Goal: Register for event/course

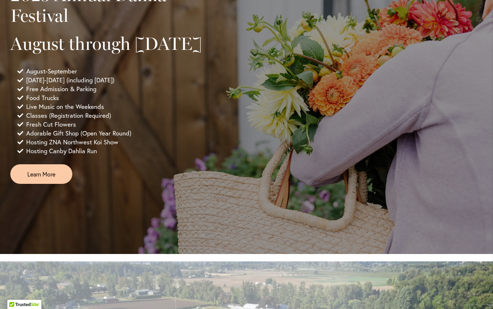
scroll to position [522, 0]
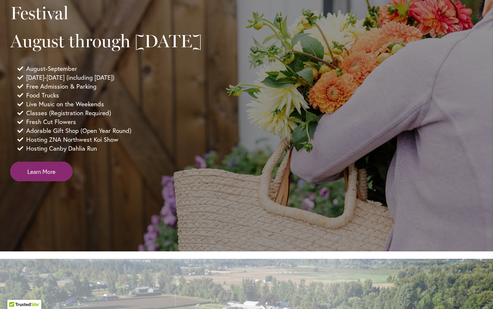
click at [44, 176] on span "Learn More" at bounding box center [41, 171] width 28 height 8
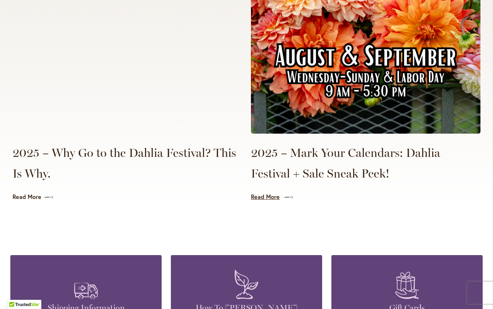
scroll to position [1711, 0]
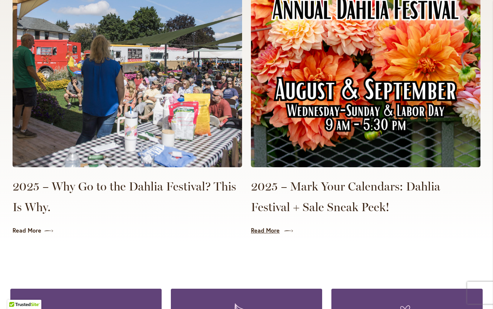
click at [271, 226] on link "Read More" at bounding box center [366, 230] width 230 height 8
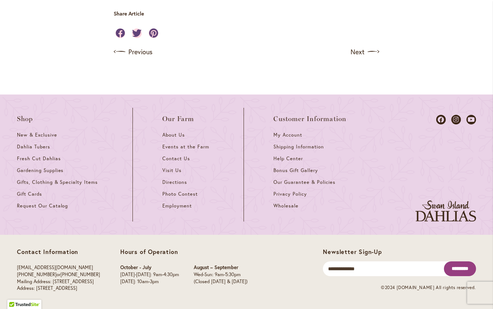
scroll to position [828, 0]
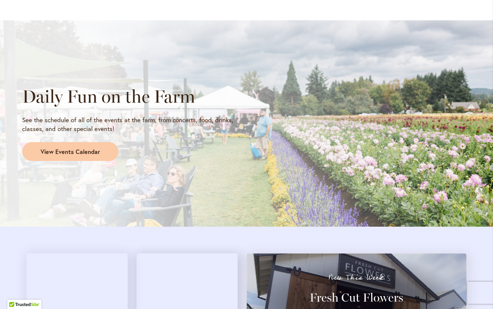
scroll to position [596, 0]
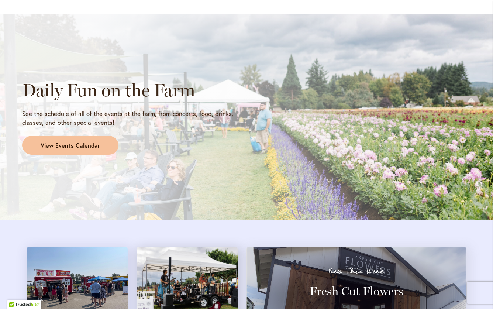
click at [79, 147] on span "View Events Calendar" at bounding box center [70, 145] width 59 height 8
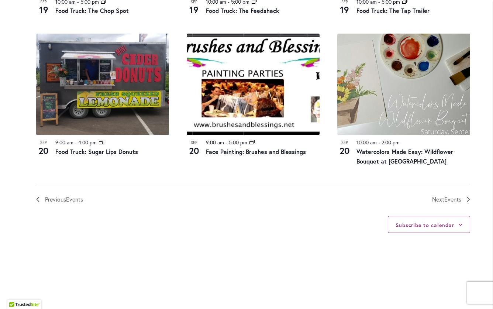
scroll to position [807, 0]
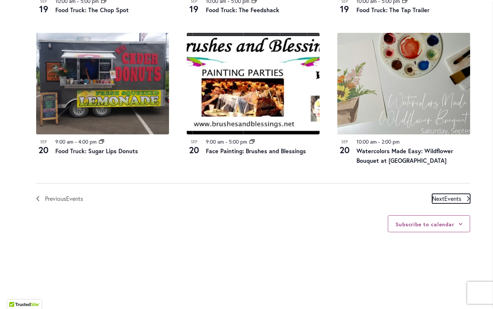
click at [452, 197] on span "Events" at bounding box center [452, 199] width 17 height 8
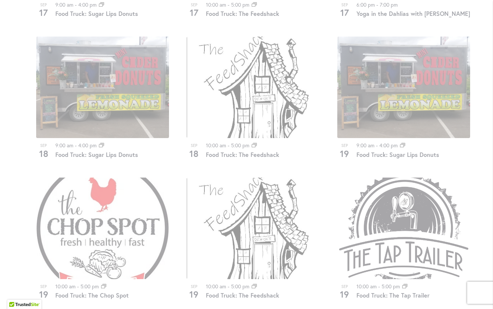
scroll to position [527, 0]
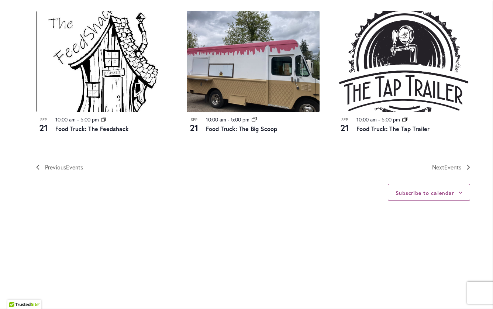
scroll to position [839, 0]
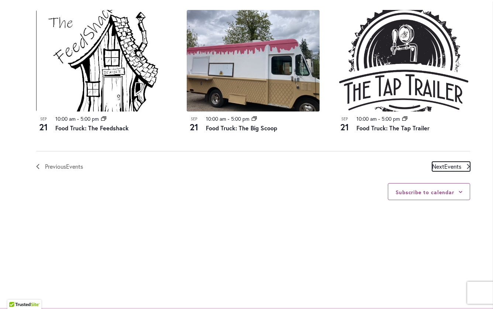
click at [448, 165] on span "Events" at bounding box center [452, 166] width 17 height 8
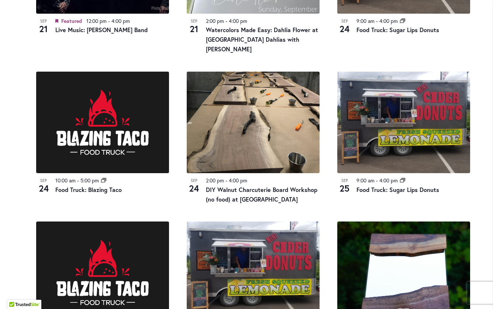
scroll to position [510, 0]
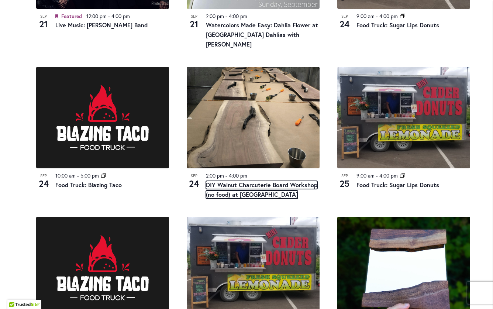
click at [256, 181] on link "DIY Walnut Charcuterie Board Workshop (no food) at [GEOGRAPHIC_DATA]" at bounding box center [261, 190] width 111 height 18
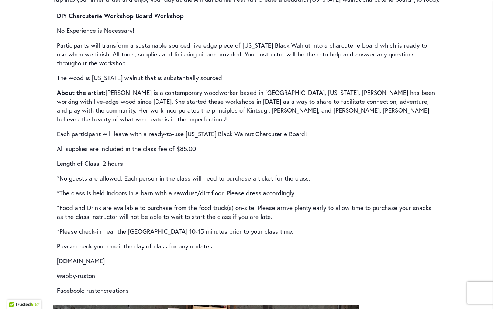
scroll to position [1064, 0]
